Goal: Task Accomplishment & Management: Use online tool/utility

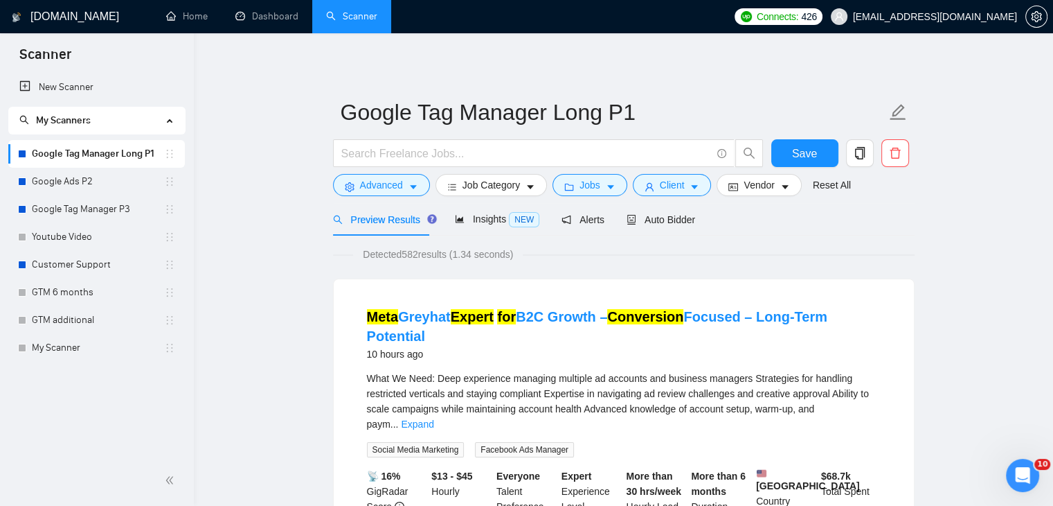
click at [630, 181] on div "Client" at bounding box center [672, 185] width 84 height 22
click at [589, 184] on span "Jobs" at bounding box center [590, 184] width 21 height 15
click at [589, 505] on div "Job Preferences Budget Project Type All Fixed Price Hourly Rate Fixed Price Bud…" at bounding box center [526, 506] width 1053 height 0
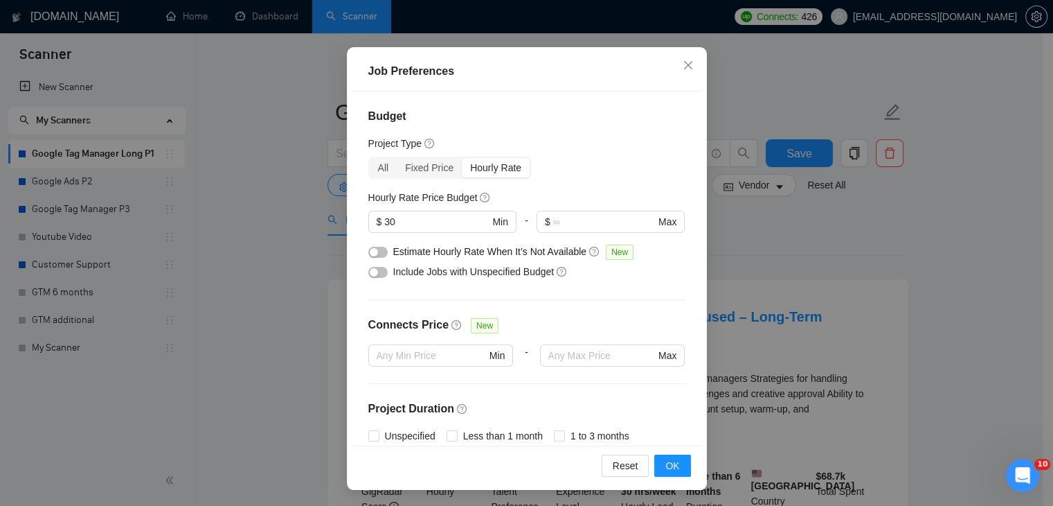
click at [370, 253] on div "button" at bounding box center [374, 252] width 8 height 8
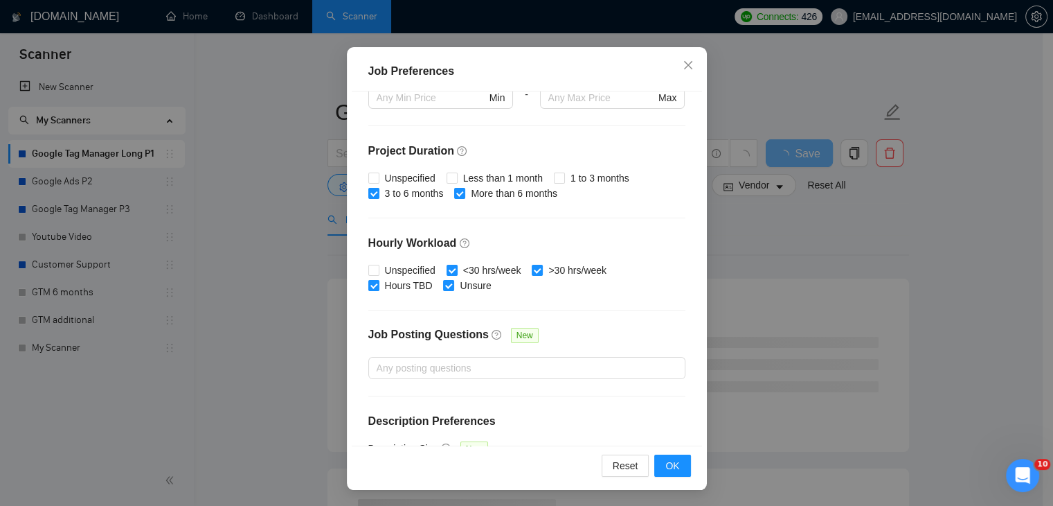
scroll to position [312, 0]
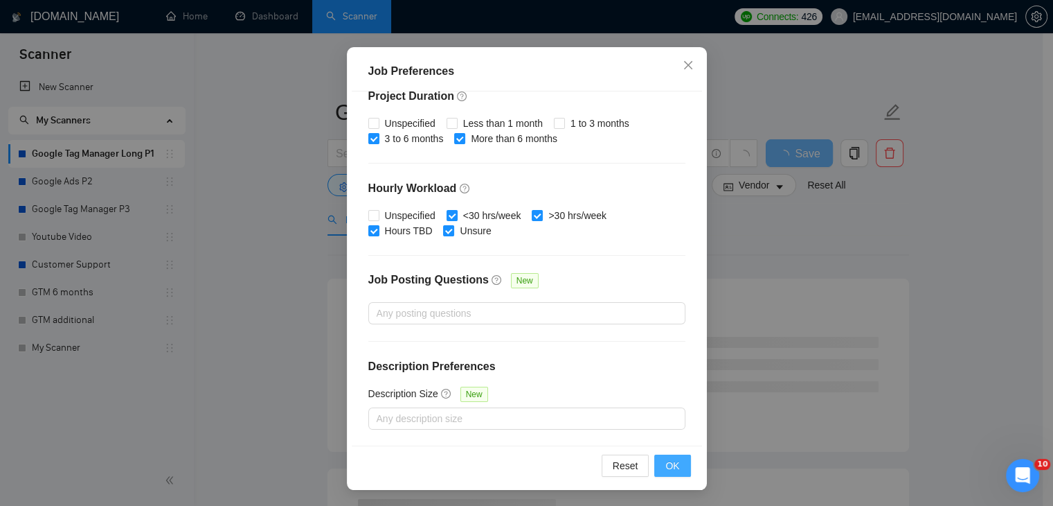
click at [659, 467] on button "OK" at bounding box center [672, 465] width 36 height 22
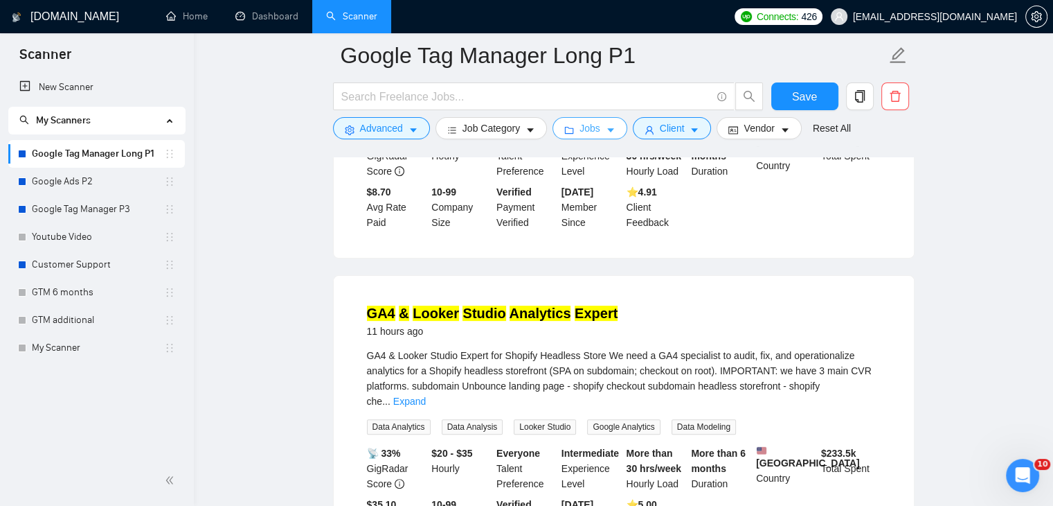
scroll to position [416, 0]
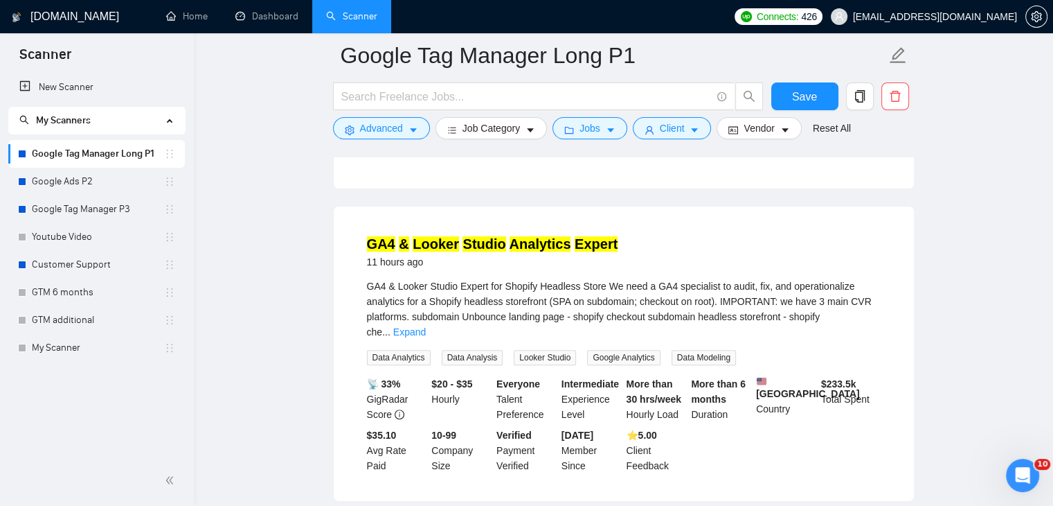
click at [479, 236] on mark "Studio" at bounding box center [484, 243] width 43 height 15
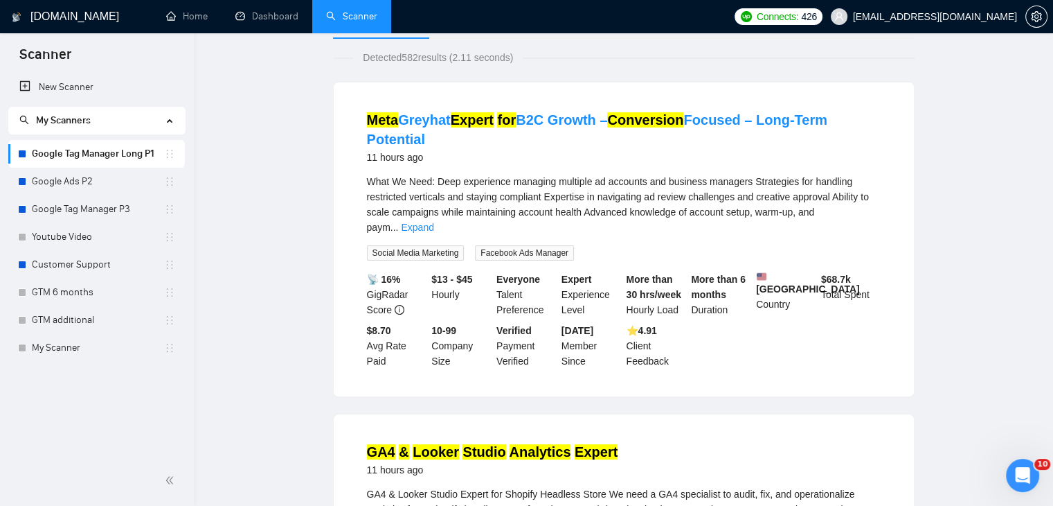
scroll to position [0, 0]
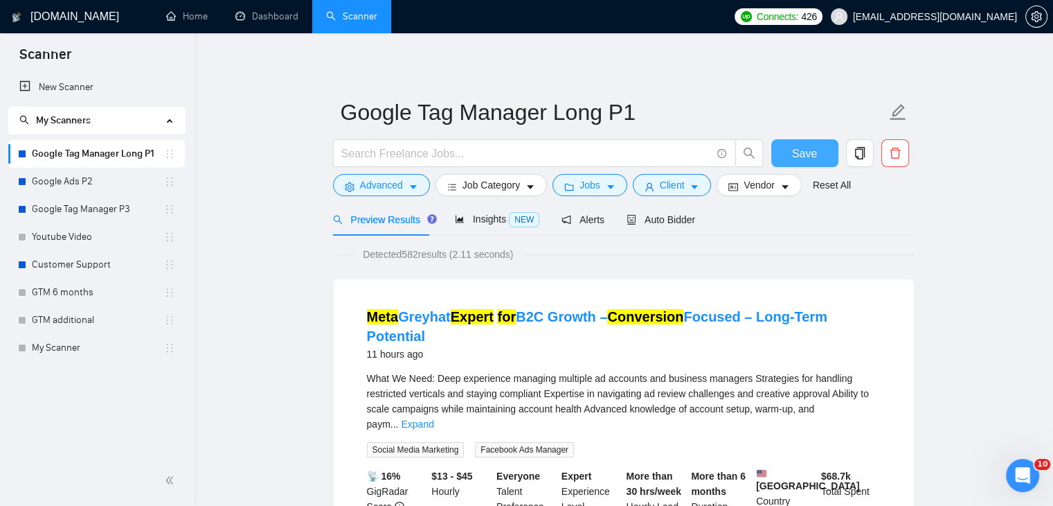
click at [801, 156] on span "Save" at bounding box center [804, 153] width 25 height 17
click at [51, 186] on link "Google Ads P2" at bounding box center [98, 182] width 132 height 28
click at [109, 182] on link "Google Ads P2" at bounding box center [98, 182] width 132 height 28
click at [83, 178] on link "Google Ads P2" at bounding box center [98, 182] width 132 height 28
click at [87, 177] on link "Google Ads P2" at bounding box center [98, 182] width 132 height 28
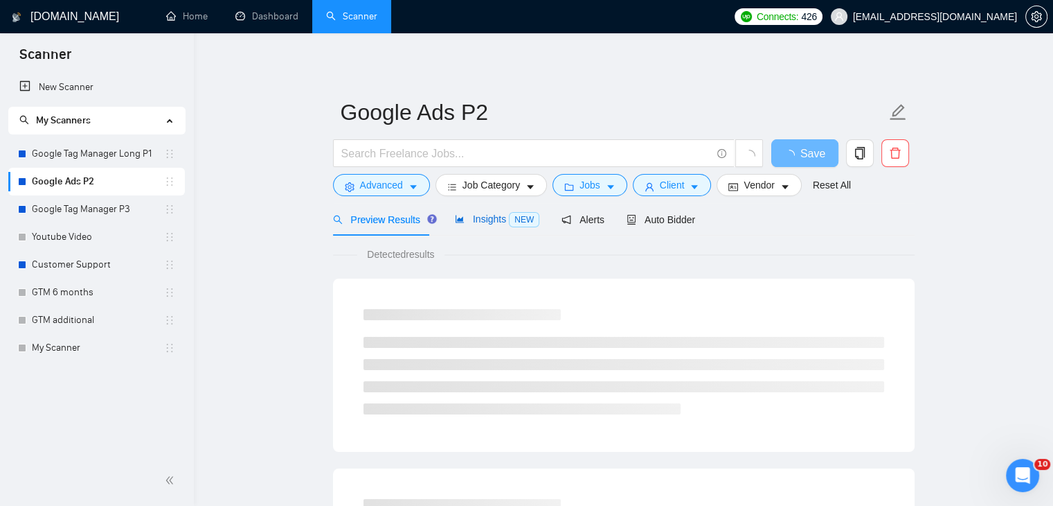
click at [460, 222] on icon "area-chart" at bounding box center [460, 219] width 10 height 10
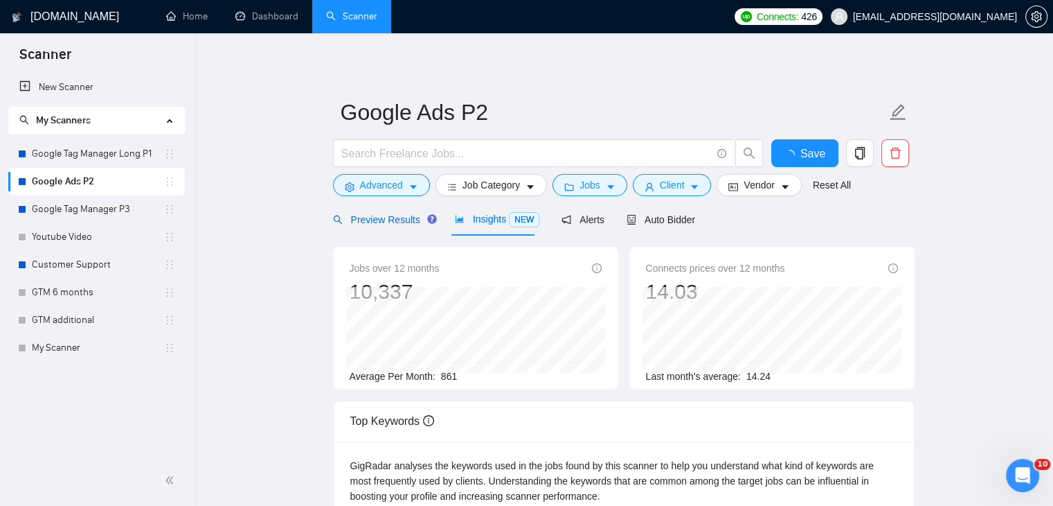
click at [391, 222] on span "Preview Results" at bounding box center [383, 219] width 100 height 11
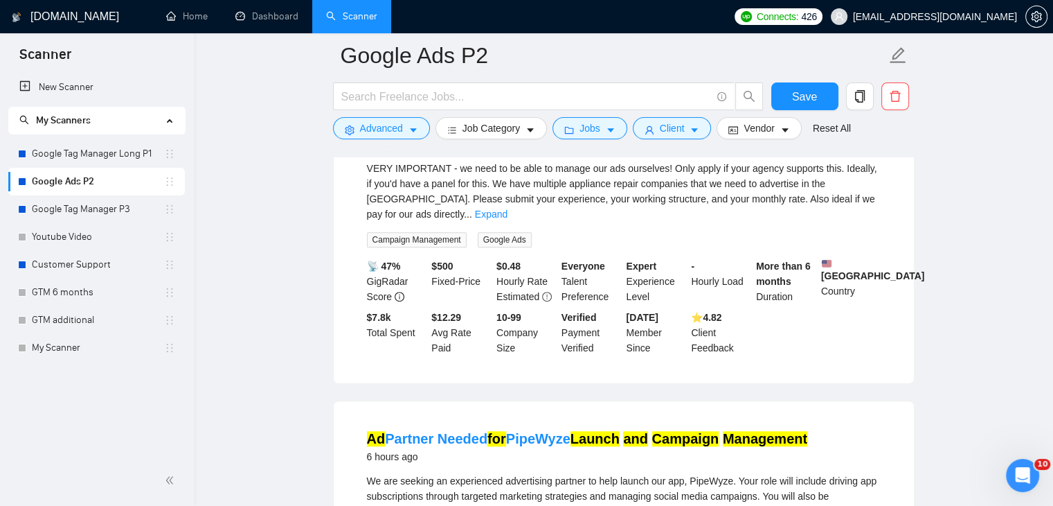
scroll to position [1385, 0]
